Goal: Navigation & Orientation: Go to known website

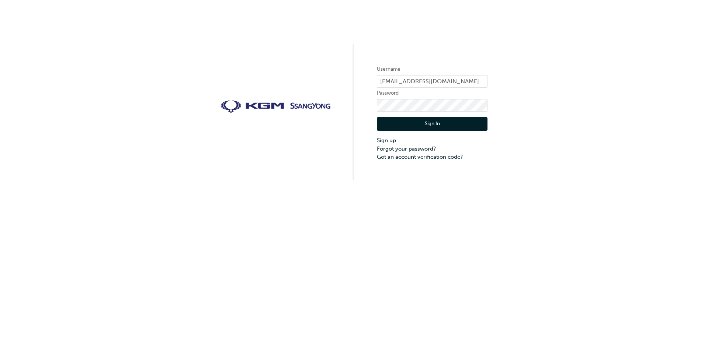
click at [442, 124] on button "Sign In" at bounding box center [432, 124] width 111 height 14
